Goal: Task Accomplishment & Management: Use online tool/utility

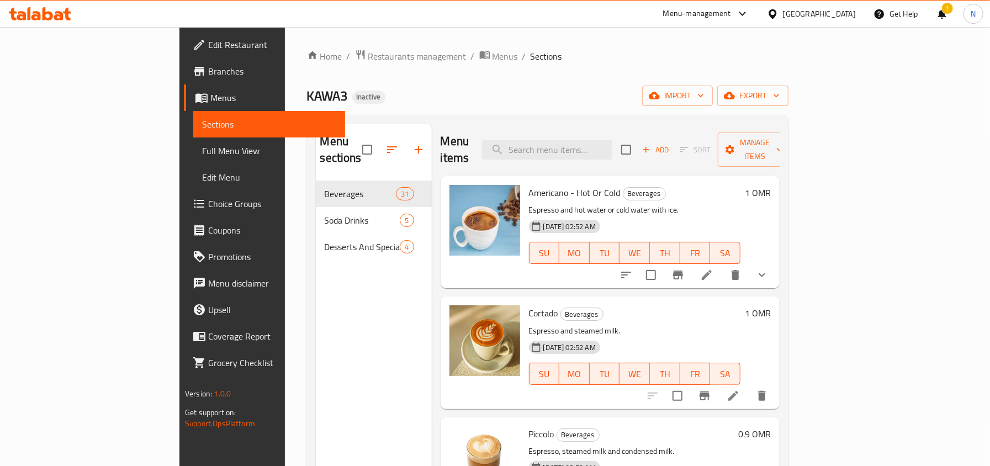
scroll to position [614, 0]
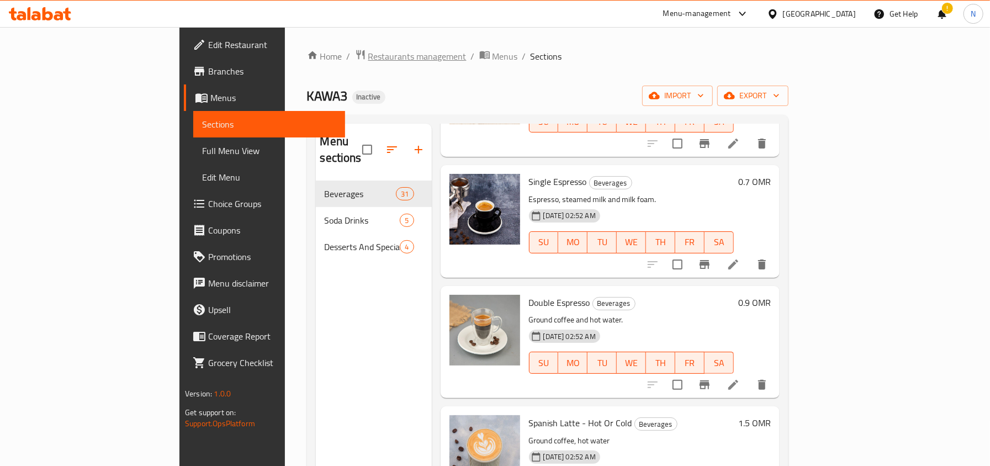
click at [368, 63] on span "Restaurants management" at bounding box center [417, 56] width 98 height 13
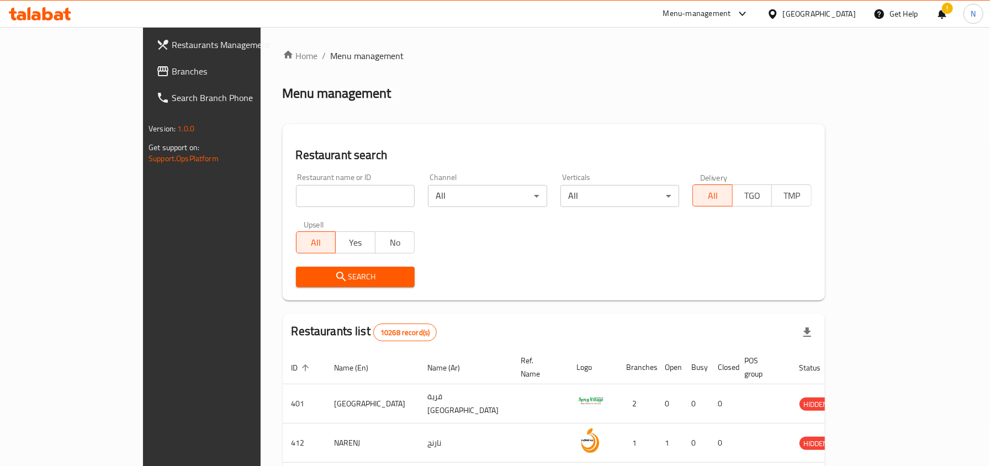
click at [147, 80] on link "Branches" at bounding box center [227, 71] width 161 height 27
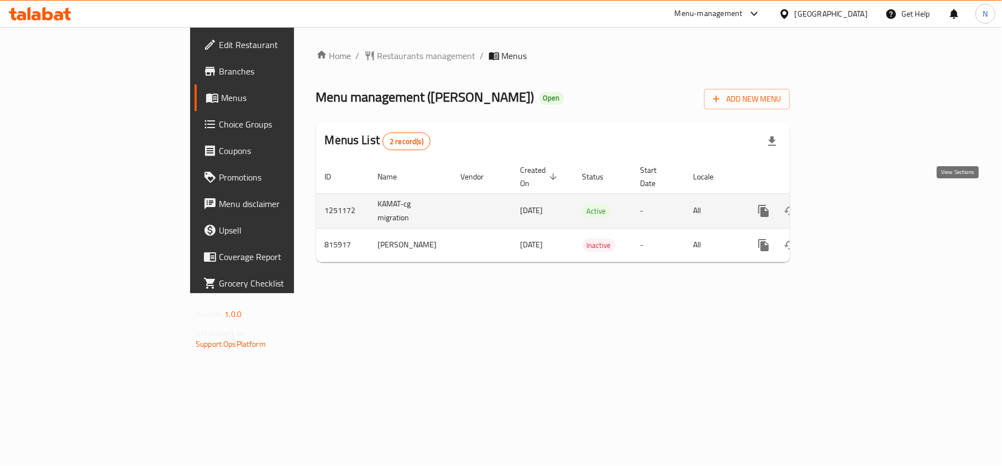
click at [856, 206] on link "enhanced table" at bounding box center [843, 211] width 27 height 27
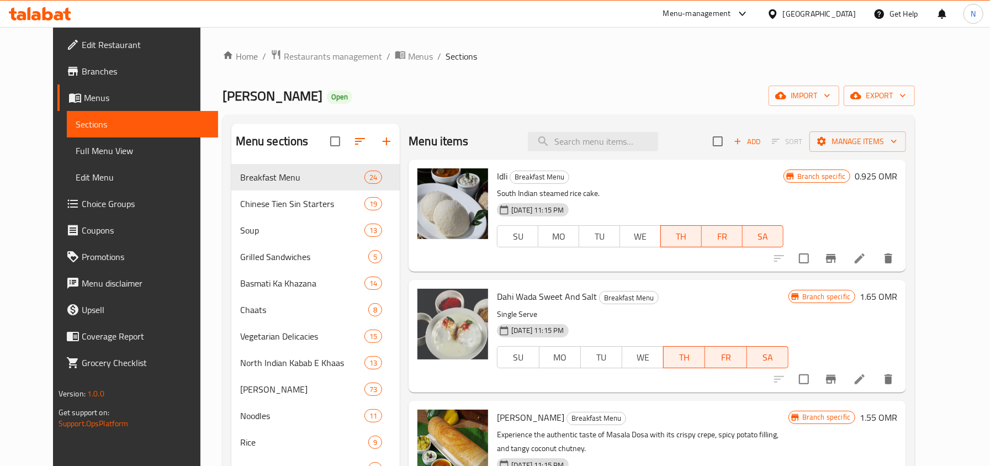
click at [902, 129] on div "Menu items Add Sort Manage items" at bounding box center [658, 142] width 498 height 36
click at [898, 135] on span "Manage items" at bounding box center [858, 142] width 79 height 14
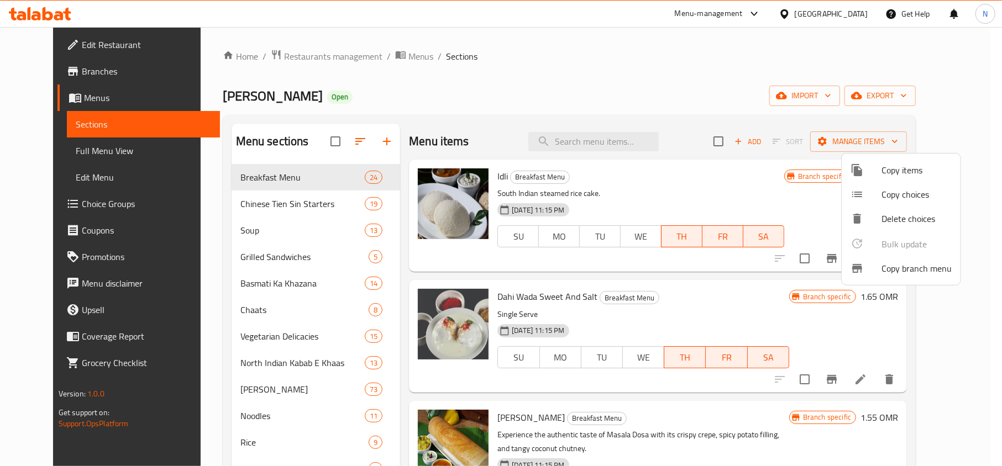
click at [869, 259] on li "Copy branch menu" at bounding box center [900, 268] width 119 height 24
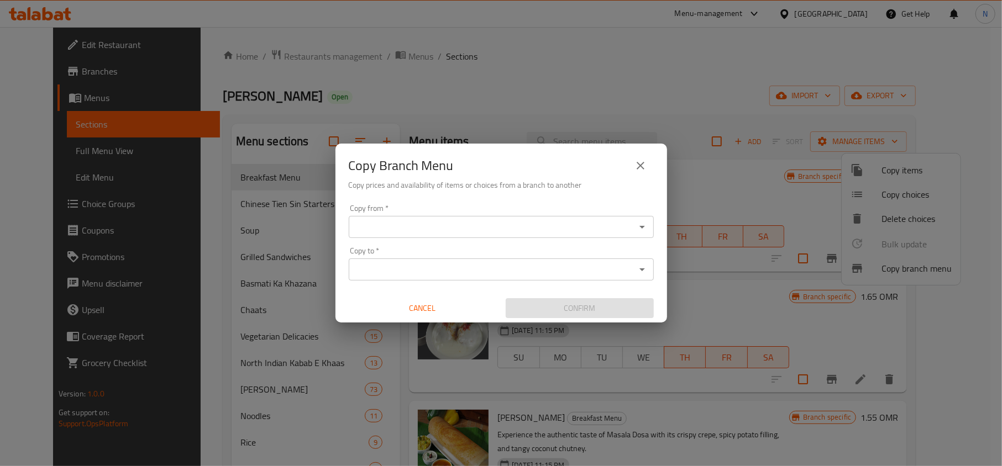
click at [613, 233] on input "Copy from   *" at bounding box center [492, 226] width 280 height 15
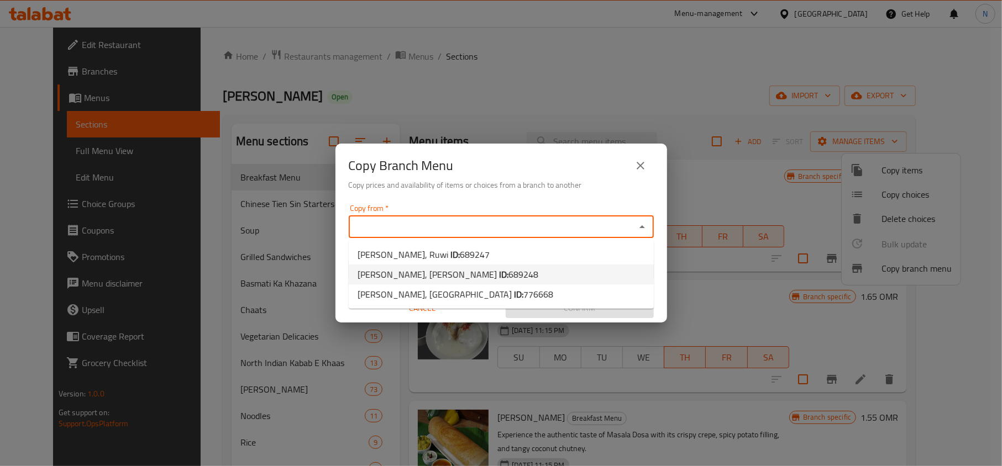
click at [508, 282] on span "689248" at bounding box center [523, 274] width 30 height 17
type input "Kamat, Ghubrah Janubiyyah"
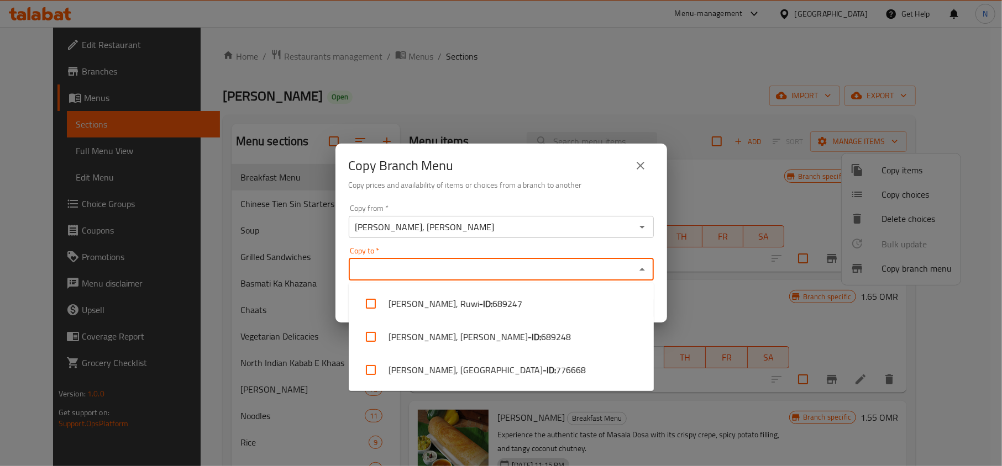
click at [493, 272] on input "Copy to   *" at bounding box center [492, 269] width 280 height 15
click at [556, 365] on span "776668" at bounding box center [571, 369] width 30 height 13
checkbox input "true"
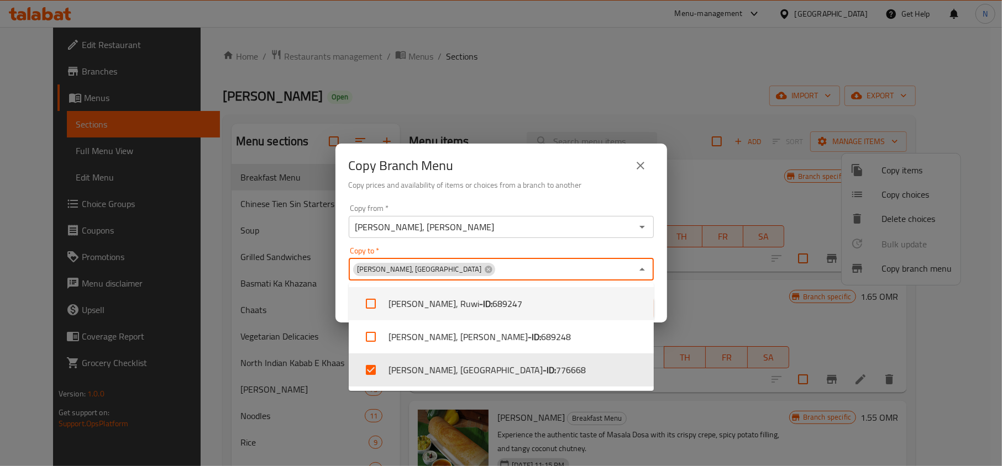
click at [554, 206] on div "Copy from   * Kamat, Ghubrah Janubiyyah Copy from *" at bounding box center [501, 221] width 305 height 34
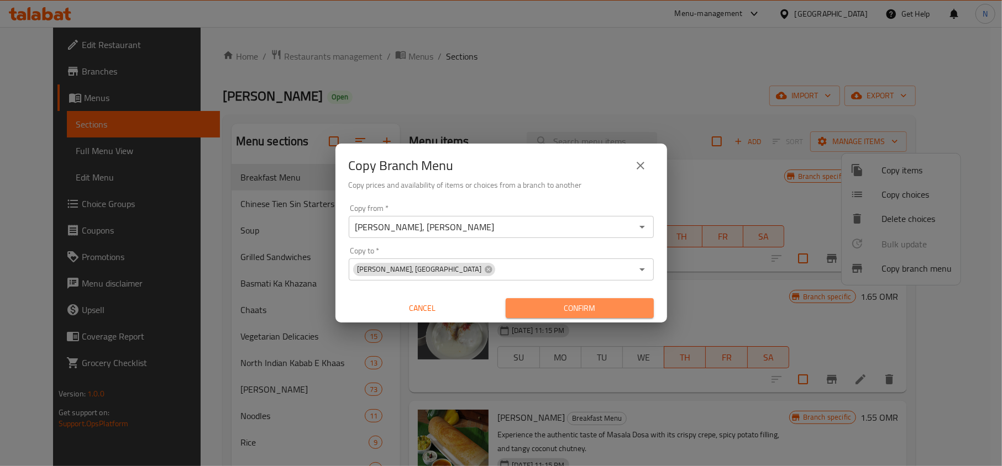
click at [549, 303] on span "Confirm" at bounding box center [579, 309] width 130 height 14
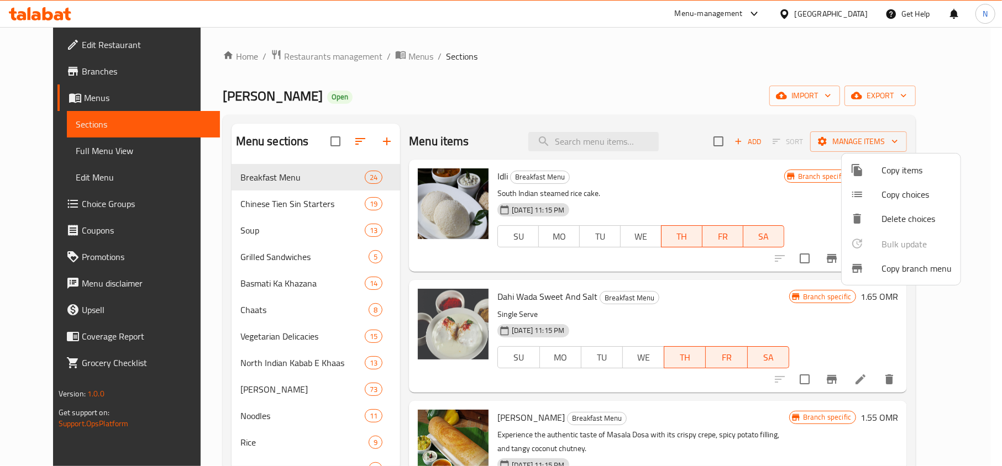
click at [632, 64] on div at bounding box center [501, 233] width 1002 height 466
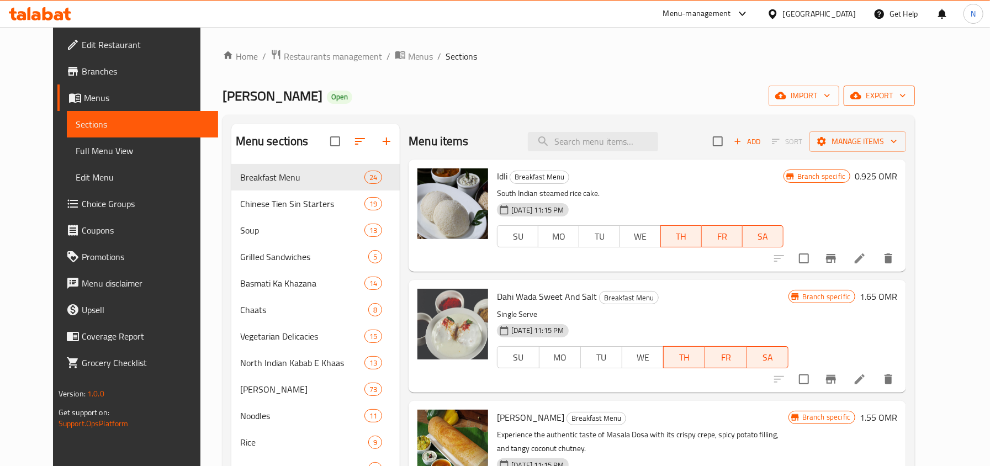
click at [907, 91] on span "export" at bounding box center [880, 96] width 54 height 14
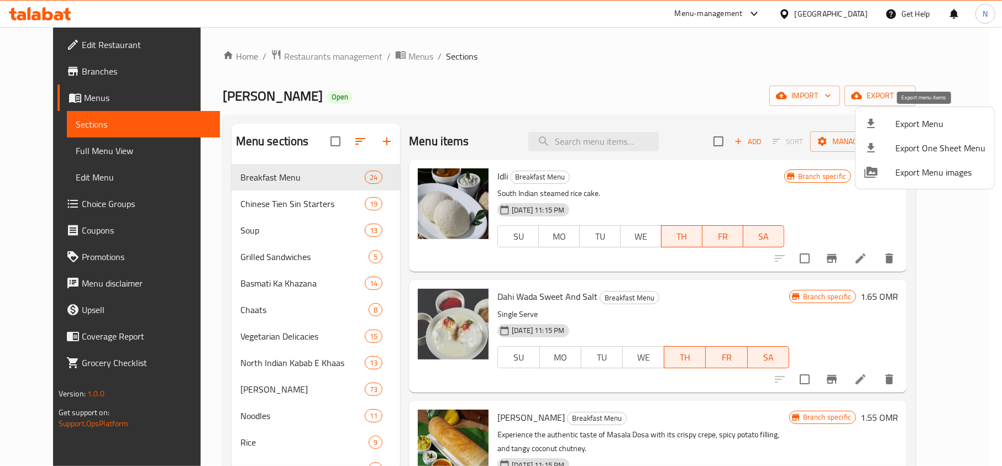
click at [896, 117] on span "Export Menu" at bounding box center [940, 123] width 90 height 13
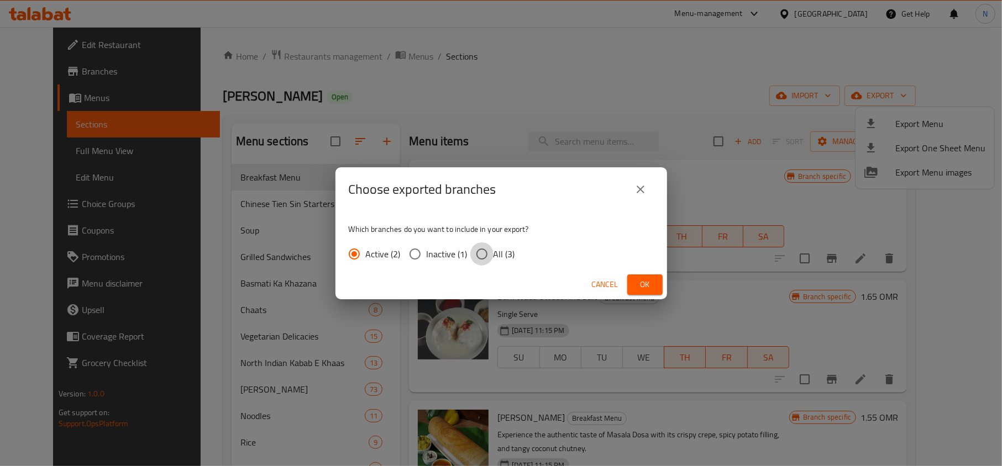
click at [473, 254] on input "All (3)" at bounding box center [481, 254] width 23 height 23
radio input "true"
click at [644, 275] on button "Ok" at bounding box center [644, 285] width 35 height 20
